Goal: Transaction & Acquisition: Purchase product/service

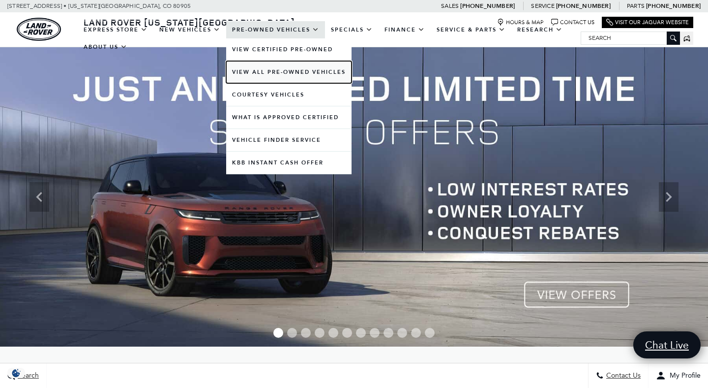
click at [267, 71] on link "View All Pre-Owned Vehicles" at bounding box center [288, 72] width 125 height 22
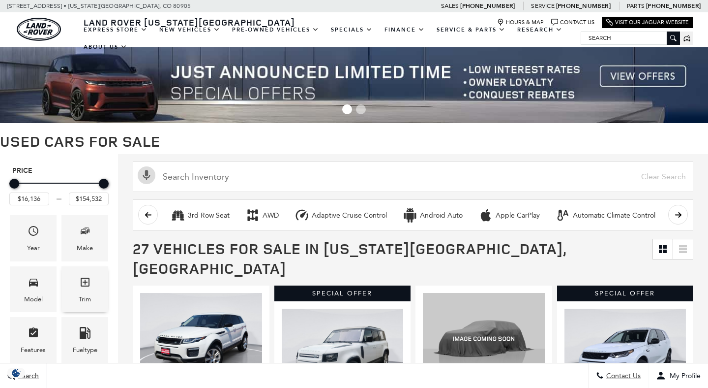
click at [92, 287] on div "Trim" at bounding box center [84, 289] width 47 height 46
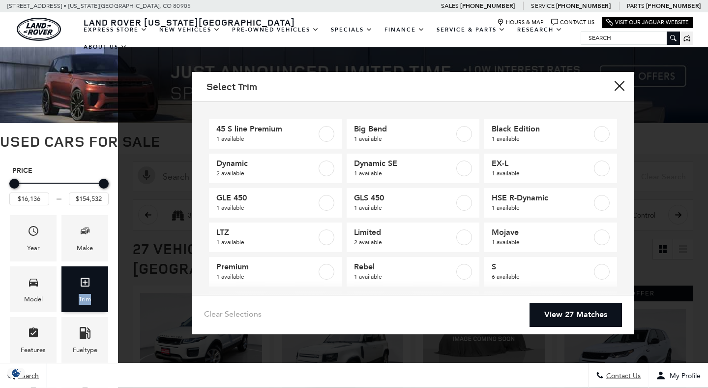
click at [92, 287] on div "Trim" at bounding box center [84, 289] width 47 height 46
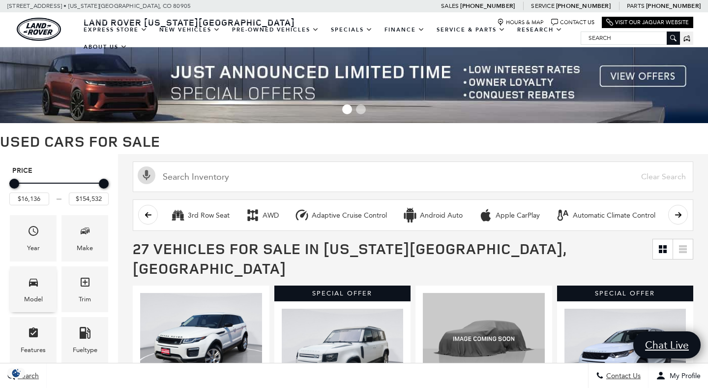
click at [50, 289] on div "Model" at bounding box center [33, 289] width 47 height 46
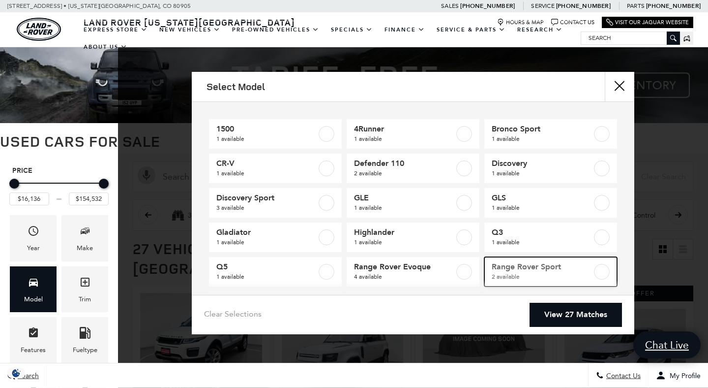
click at [527, 270] on span "Range Rover Sport" at bounding box center [542, 267] width 100 height 10
type input "$84,561"
checkbox input "true"
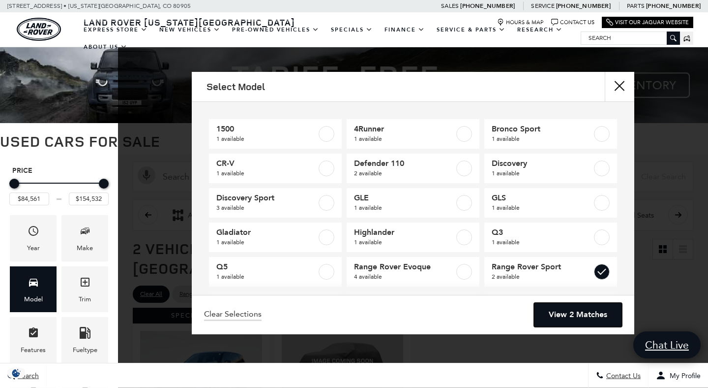
click at [565, 314] on link "View 2 Matches" at bounding box center [578, 315] width 88 height 24
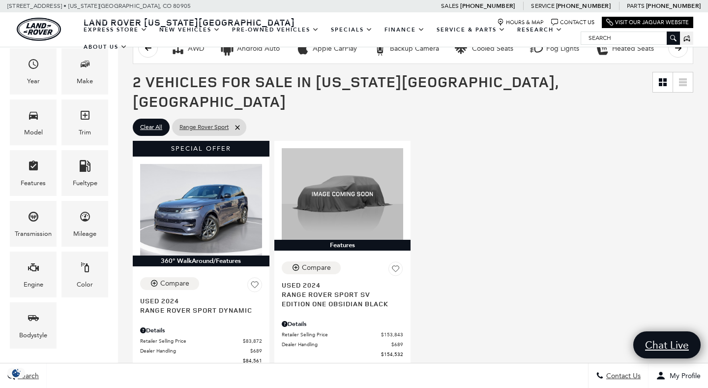
scroll to position [169, 0]
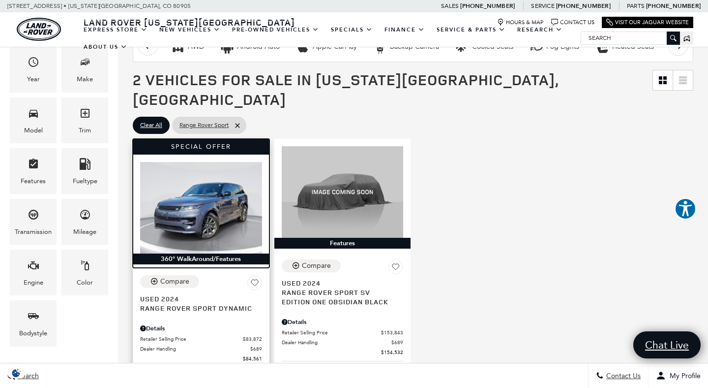
click at [250, 180] on img at bounding box center [201, 207] width 122 height 91
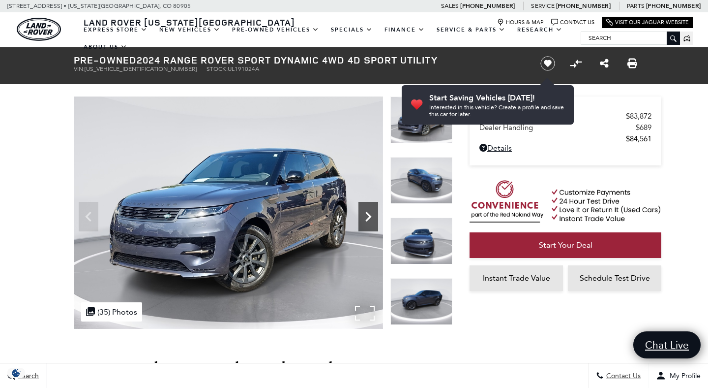
click at [364, 216] on icon "Next" at bounding box center [369, 217] width 20 height 20
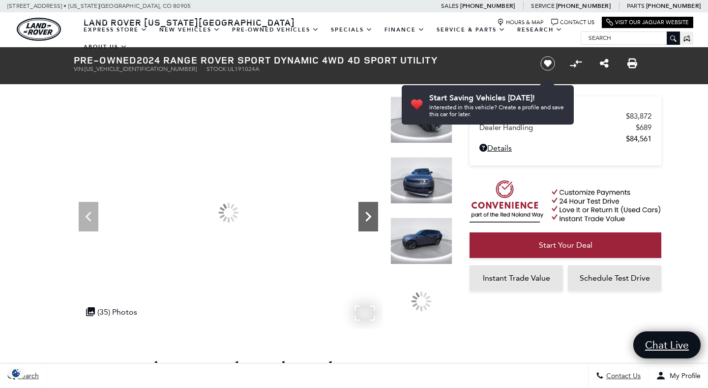
click at [364, 216] on icon "Next" at bounding box center [369, 217] width 20 height 20
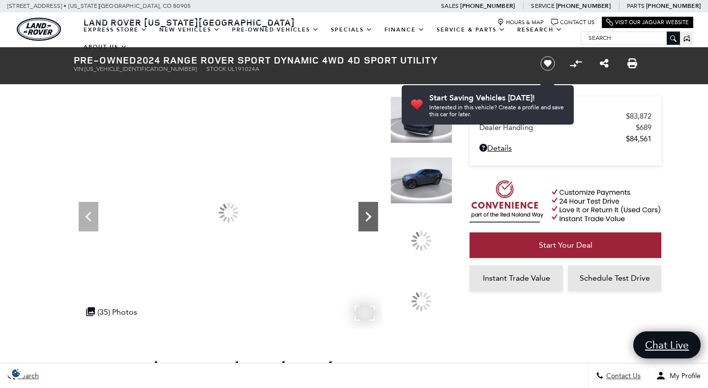
click at [364, 216] on icon "Next" at bounding box center [369, 217] width 20 height 20
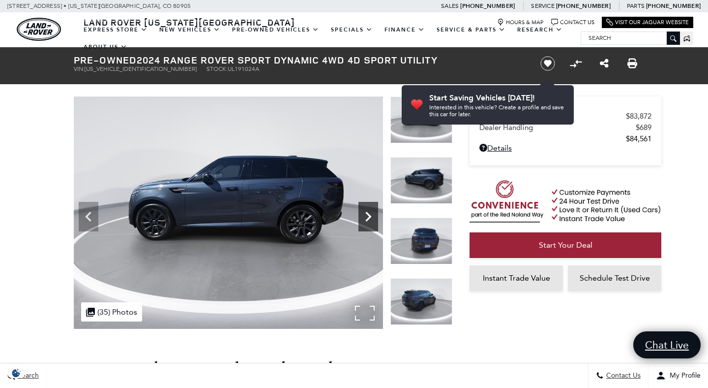
click at [364, 216] on icon "Next" at bounding box center [369, 217] width 20 height 20
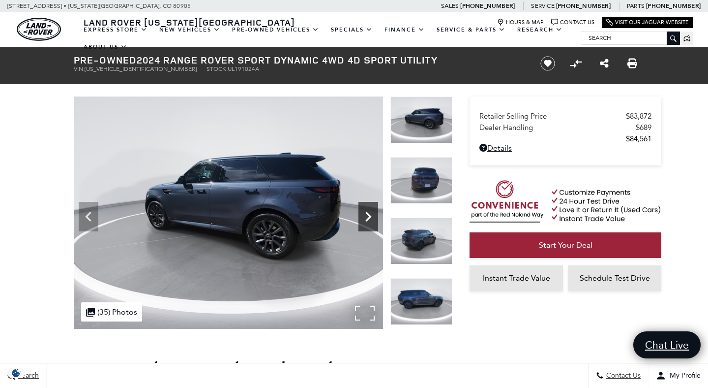
click at [364, 216] on icon "Next" at bounding box center [369, 217] width 20 height 20
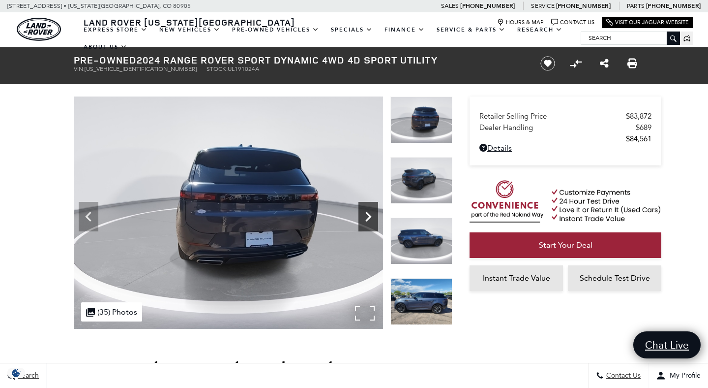
click at [364, 216] on icon "Next" at bounding box center [369, 217] width 20 height 20
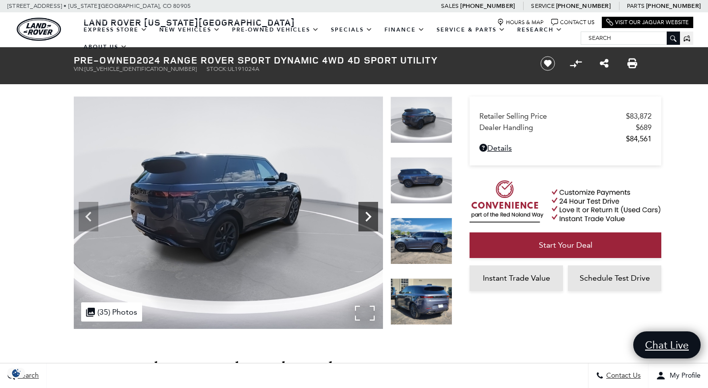
click at [364, 216] on icon "Next" at bounding box center [369, 217] width 20 height 20
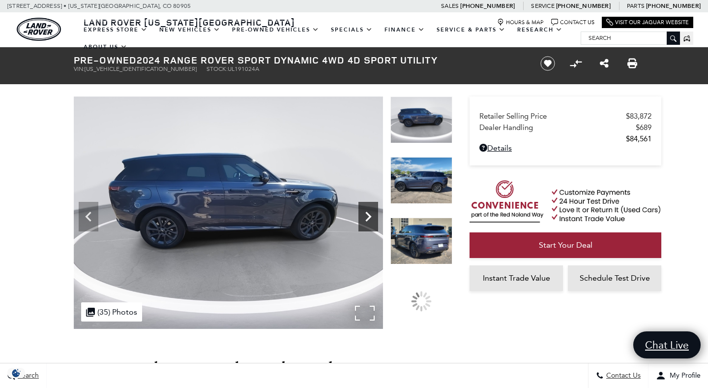
click at [364, 216] on icon "Next" at bounding box center [369, 217] width 20 height 20
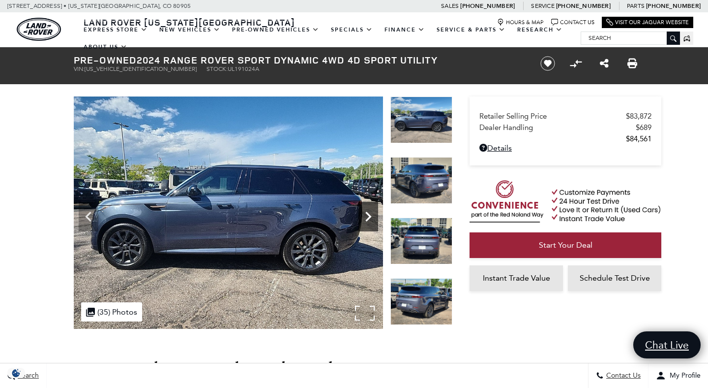
click at [364, 216] on icon "Next" at bounding box center [369, 217] width 20 height 20
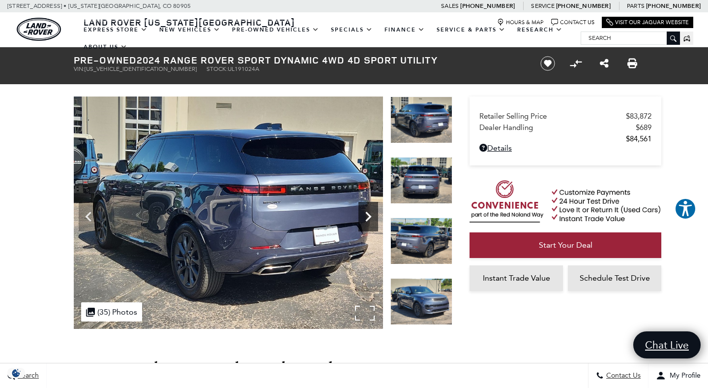
click at [364, 216] on icon "Next" at bounding box center [369, 217] width 20 height 20
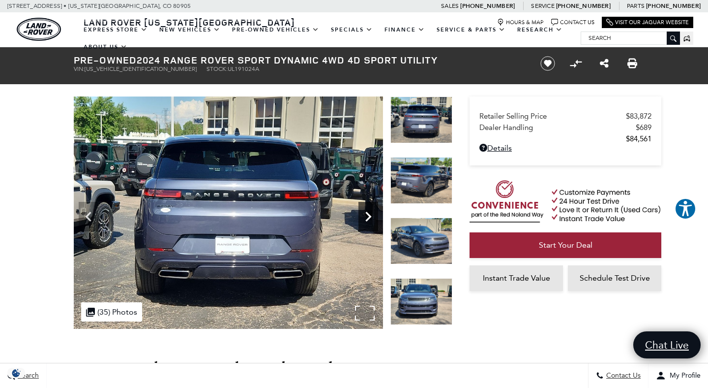
click at [364, 216] on icon "Next" at bounding box center [369, 217] width 20 height 20
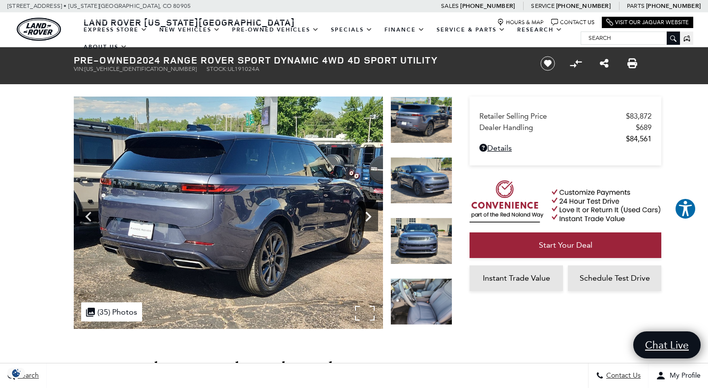
click at [364, 216] on icon "Next" at bounding box center [369, 217] width 20 height 20
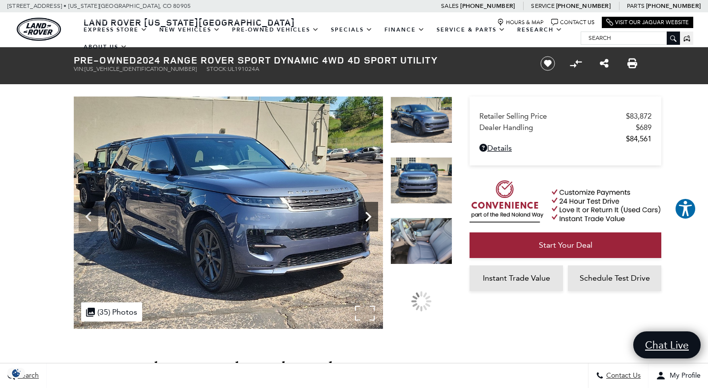
click at [364, 216] on icon "Next" at bounding box center [369, 217] width 20 height 20
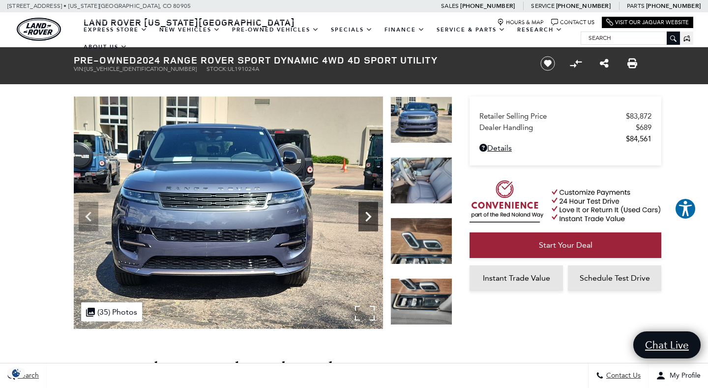
click at [364, 216] on icon "Next" at bounding box center [369, 217] width 20 height 20
